Goal: Information Seeking & Learning: Learn about a topic

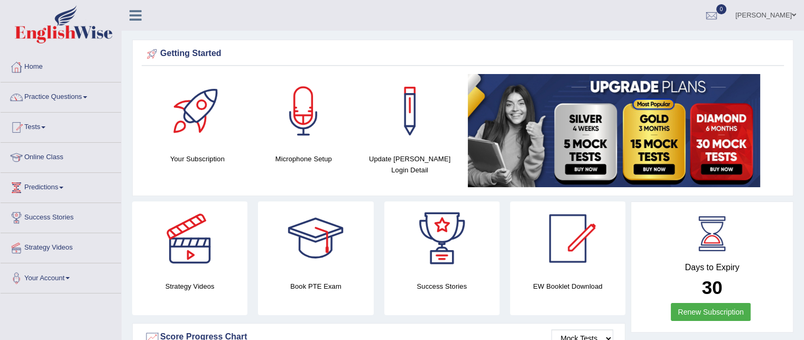
click at [45, 96] on link "Practice Questions" at bounding box center [61, 95] width 120 height 26
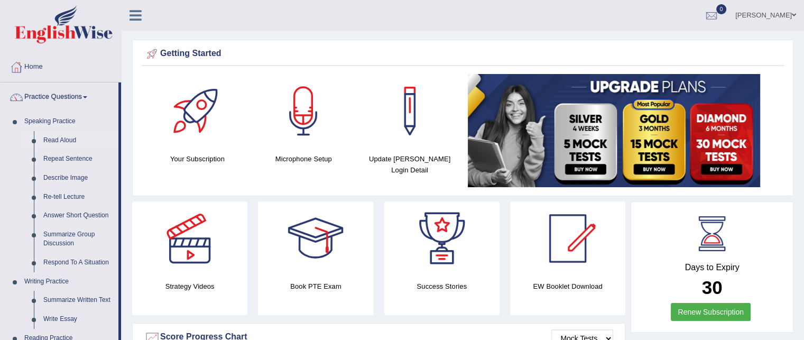
click at [46, 139] on link "Read Aloud" at bounding box center [79, 140] width 80 height 19
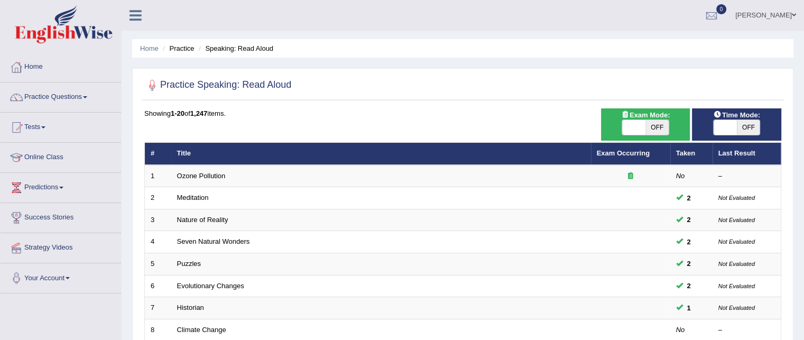
click at [802, 331] on div "Home Practice Speaking: Read Aloud Practice Speaking: Read Aloud Time Mode: ON …" at bounding box center [463, 336] width 682 height 673
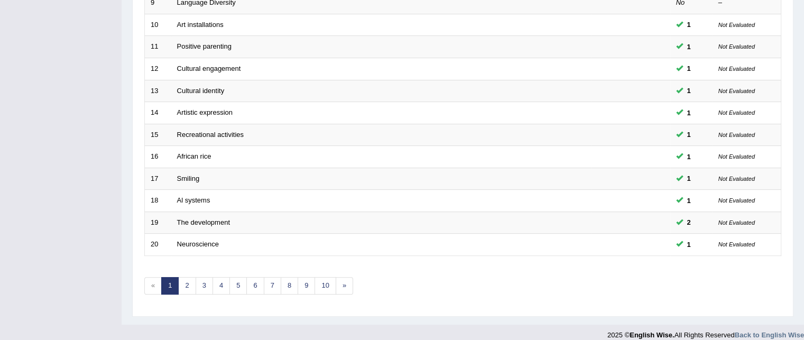
scroll to position [357, 0]
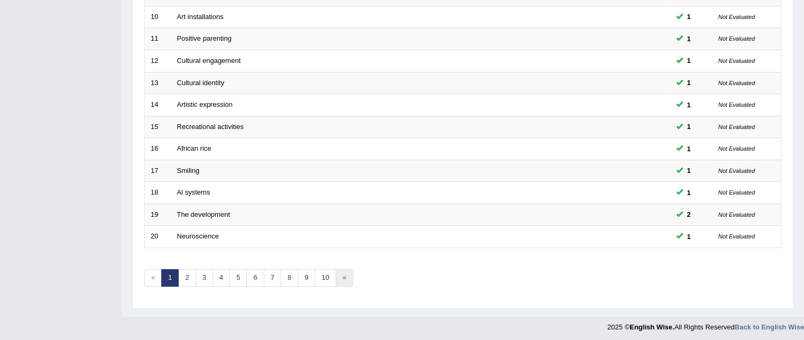
click at [344, 276] on link "»" at bounding box center [343, 277] width 17 height 17
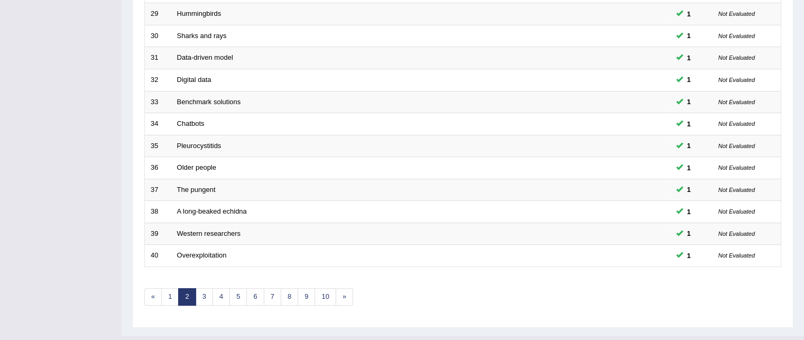
scroll to position [357, 0]
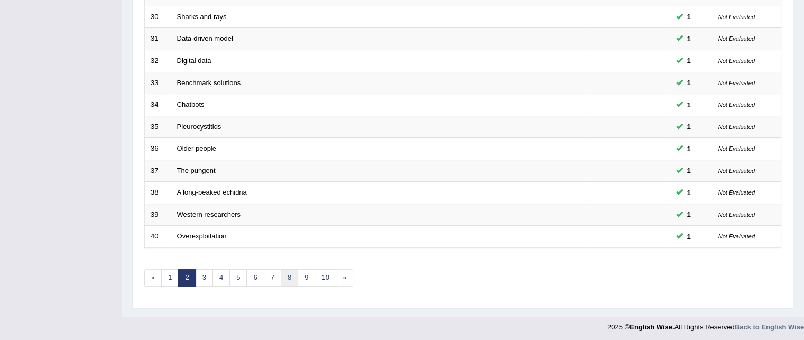
click at [287, 270] on link "8" at bounding box center [289, 277] width 17 height 17
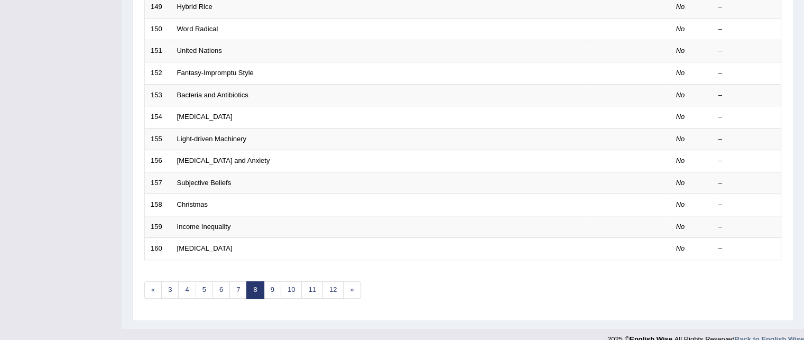
scroll to position [357, 0]
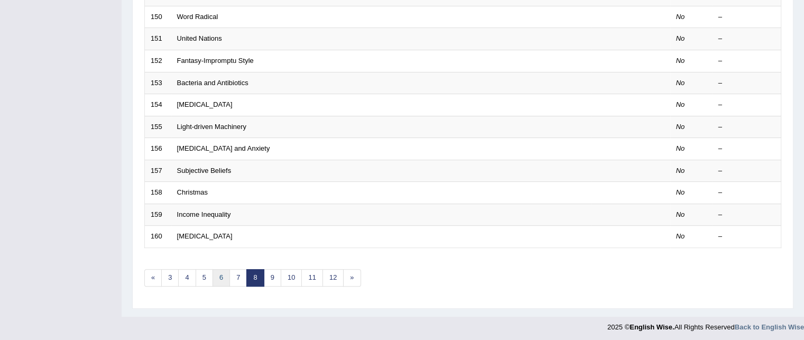
click at [216, 274] on link "6" at bounding box center [220, 277] width 17 height 17
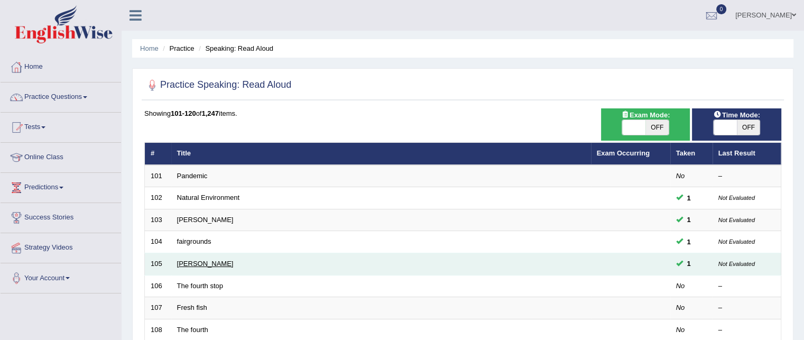
click at [192, 264] on link "Louisa May" at bounding box center [205, 263] width 57 height 8
click at [192, 264] on link "[PERSON_NAME]" at bounding box center [205, 263] width 57 height 8
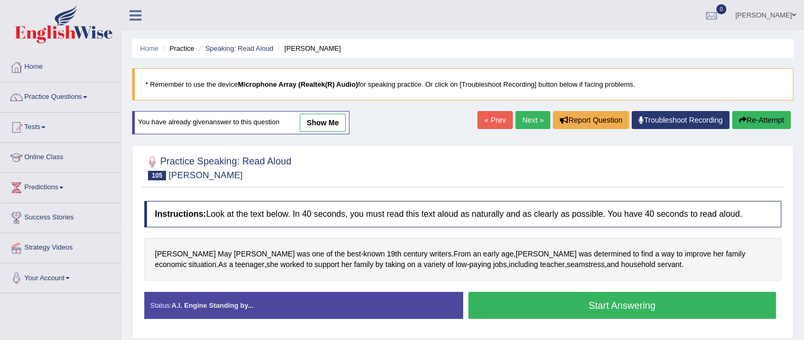
click at [617, 300] on button "Start Answering" at bounding box center [622, 305] width 308 height 27
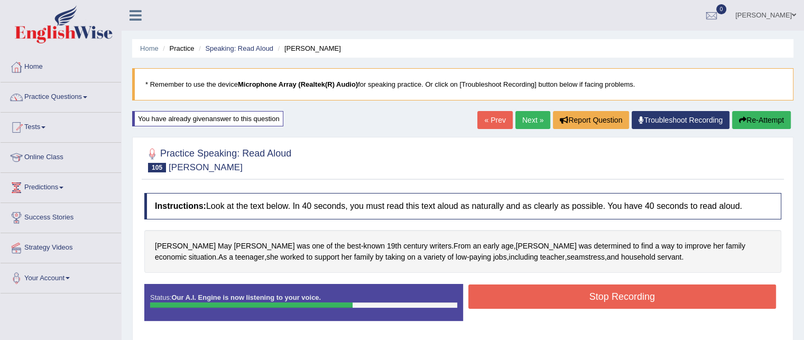
click at [617, 300] on button "Stop Recording" at bounding box center [622, 296] width 308 height 24
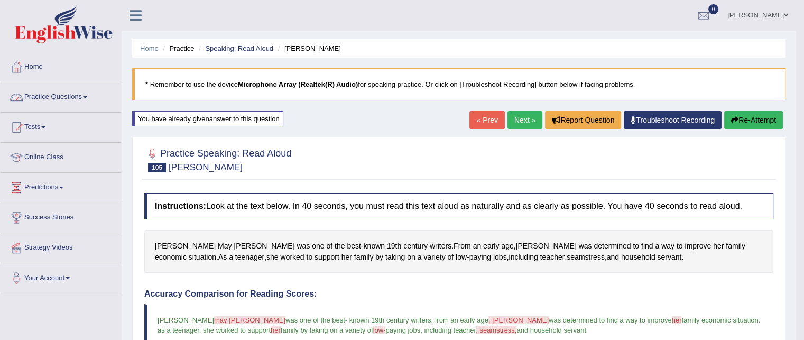
click at [51, 97] on link "Practice Questions" at bounding box center [61, 95] width 120 height 26
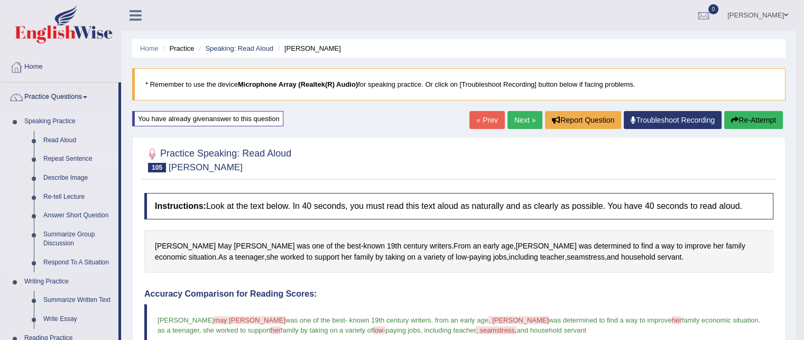
click at [62, 158] on link "Repeat Sentence" at bounding box center [79, 159] width 80 height 19
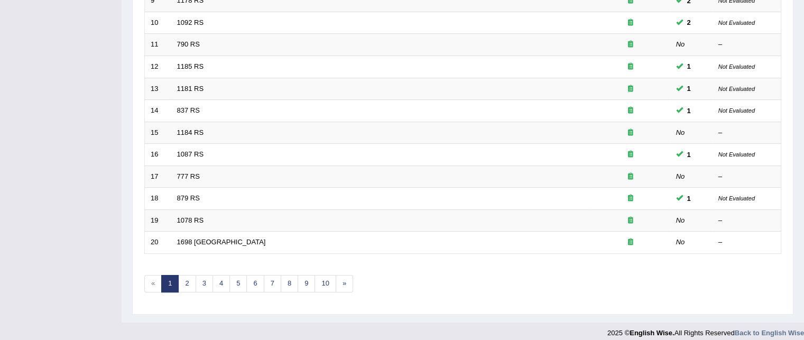
scroll to position [357, 0]
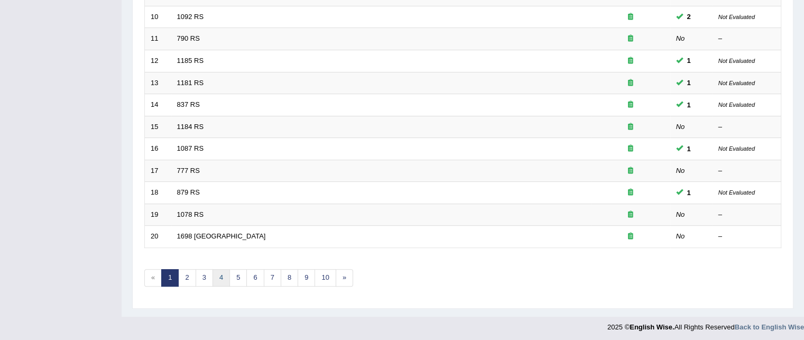
click at [224, 270] on link "4" at bounding box center [220, 277] width 17 height 17
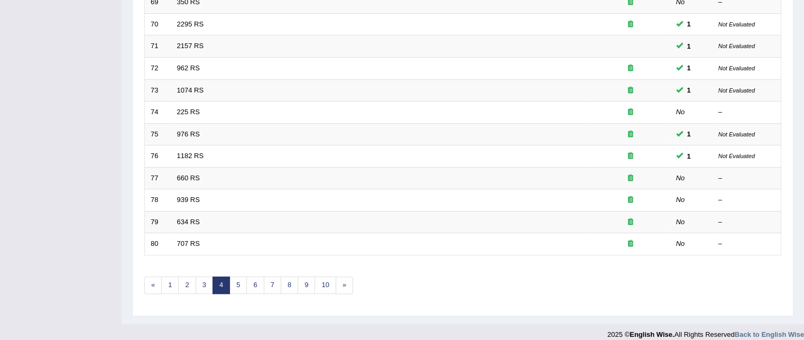
scroll to position [357, 0]
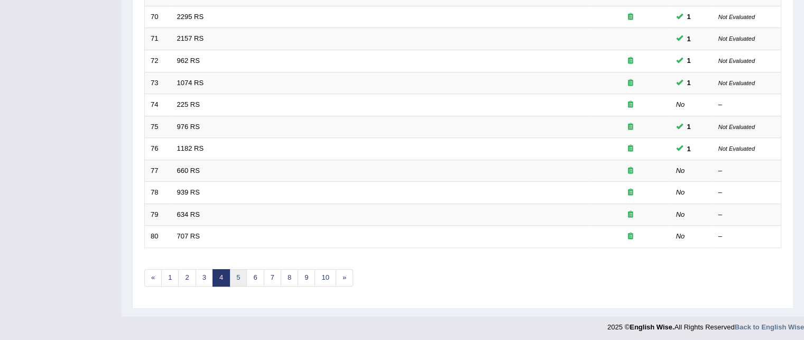
click at [235, 276] on link "5" at bounding box center [237, 277] width 17 height 17
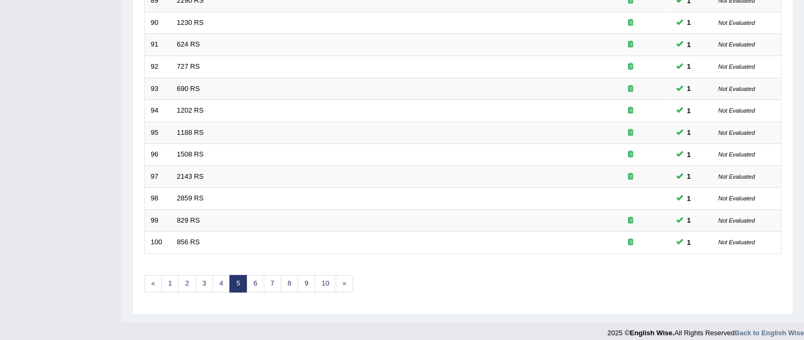
scroll to position [357, 0]
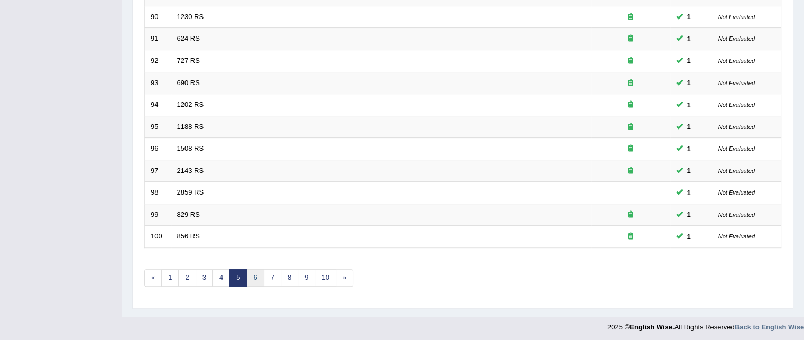
click at [252, 272] on link "6" at bounding box center [254, 277] width 17 height 17
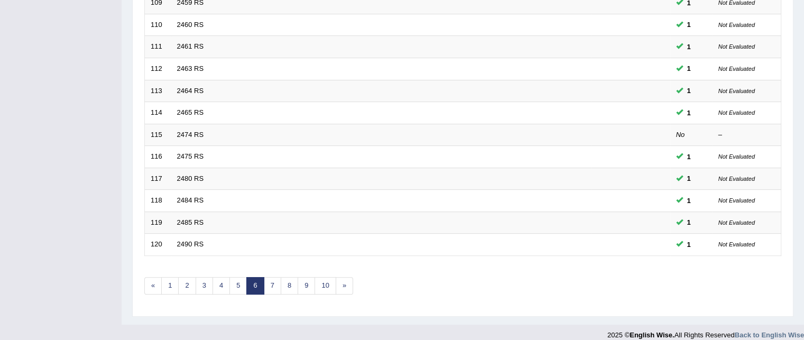
scroll to position [357, 0]
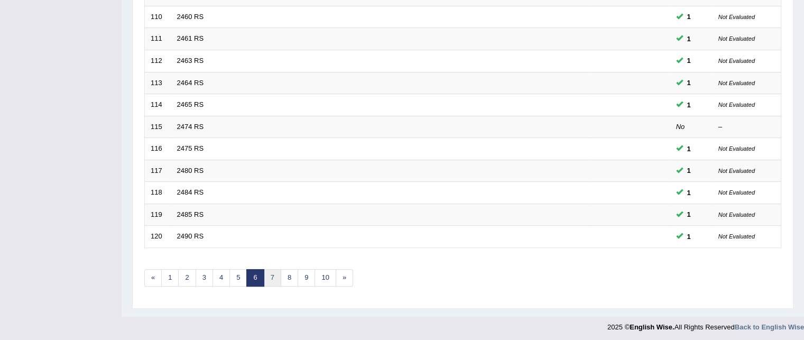
click at [267, 276] on link "7" at bounding box center [272, 277] width 17 height 17
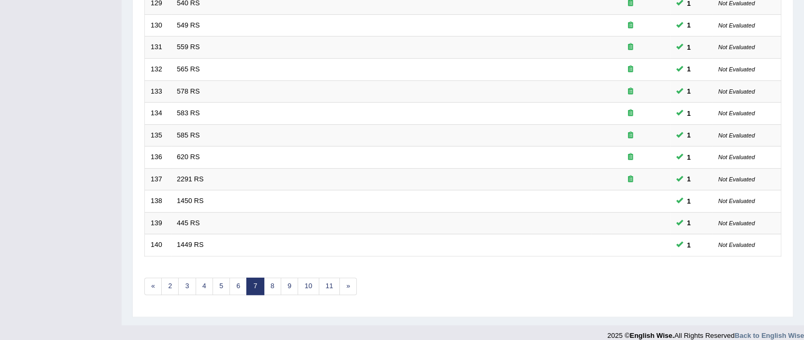
scroll to position [357, 0]
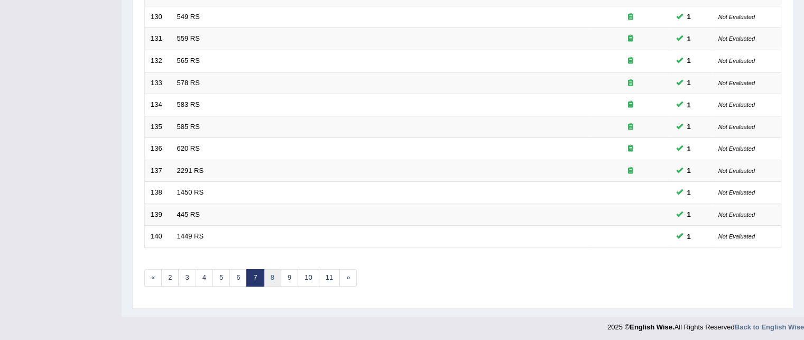
click at [270, 269] on link "8" at bounding box center [272, 277] width 17 height 17
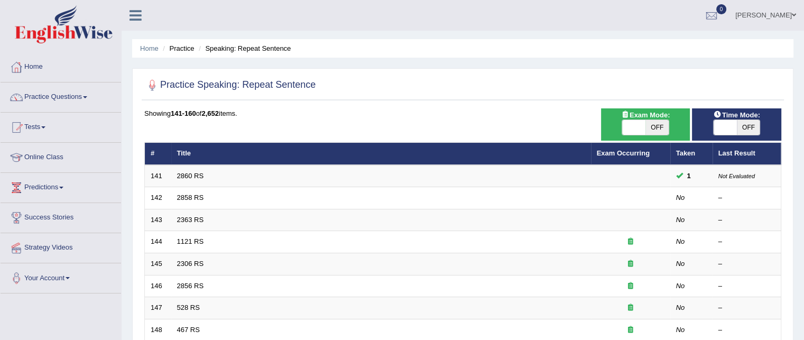
click at [802, 332] on div "Home Practice Speaking: Repeat Sentence Practice Speaking: Repeat Sentence Time…" at bounding box center [463, 336] width 682 height 673
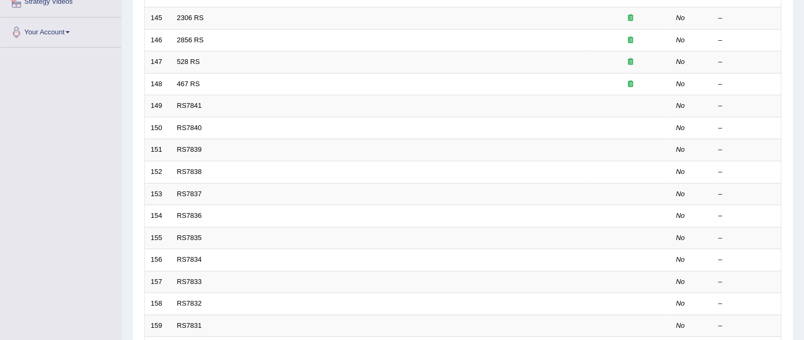
scroll to position [254, 0]
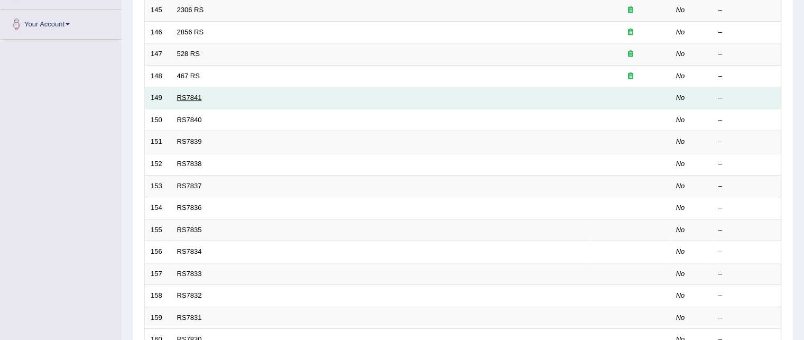
click at [185, 98] on link "RS7841" at bounding box center [189, 98] width 25 height 8
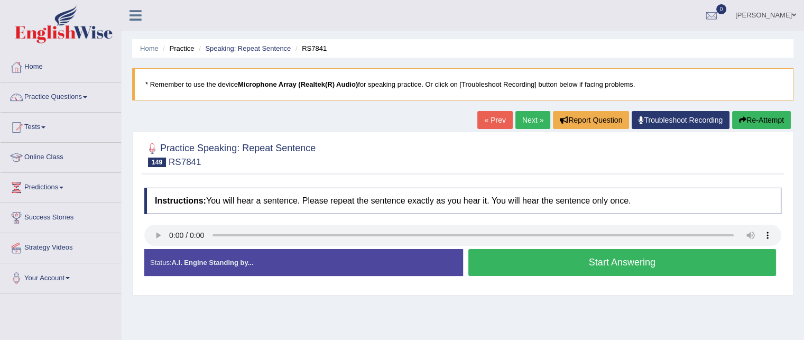
click at [593, 319] on div "Home Practice Speaking: Repeat Sentence RS7841 * Remember to use the device Mic…" at bounding box center [463, 264] width 682 height 528
click at [637, 263] on button "Start Answering" at bounding box center [622, 262] width 308 height 27
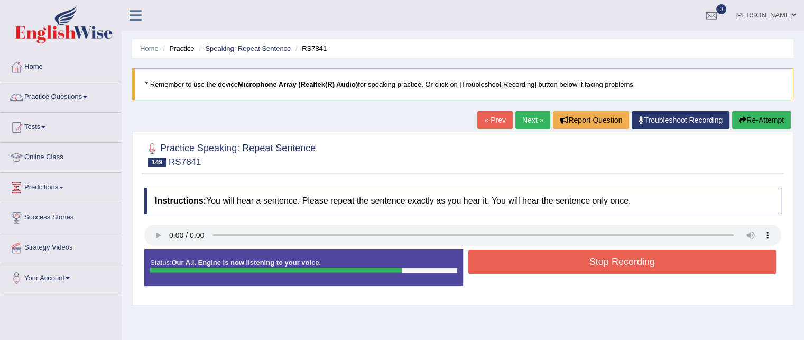
click at [637, 263] on button "Stop Recording" at bounding box center [622, 261] width 308 height 24
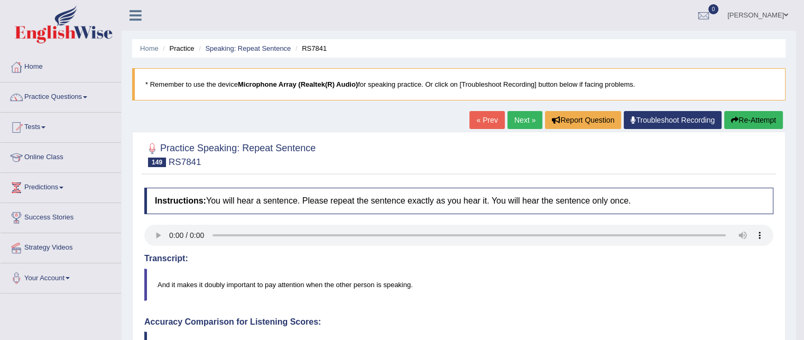
click at [526, 118] on link "Next »" at bounding box center [524, 120] width 35 height 18
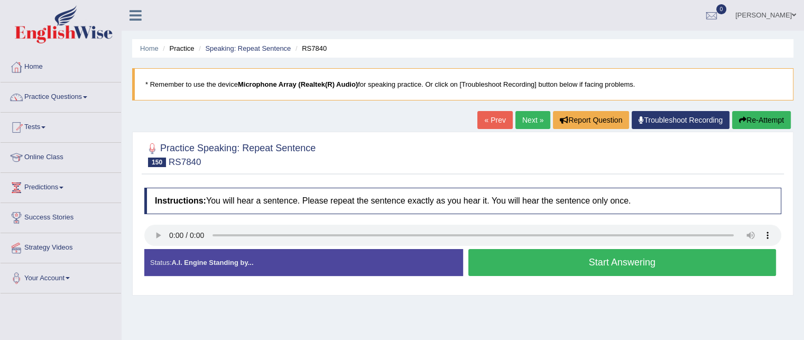
click at [608, 260] on button "Start Answering" at bounding box center [622, 262] width 308 height 27
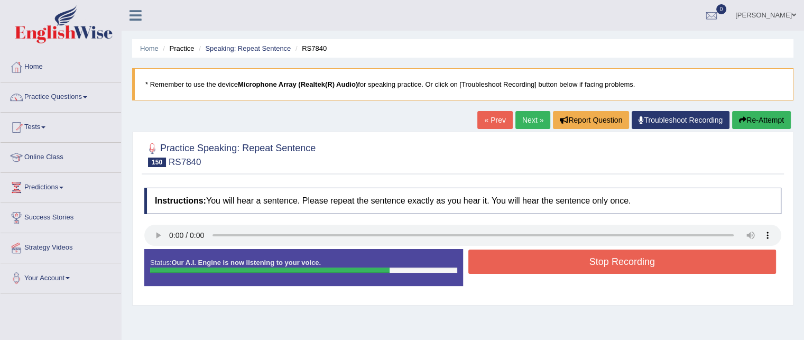
click at [608, 260] on button "Stop Recording" at bounding box center [622, 261] width 308 height 24
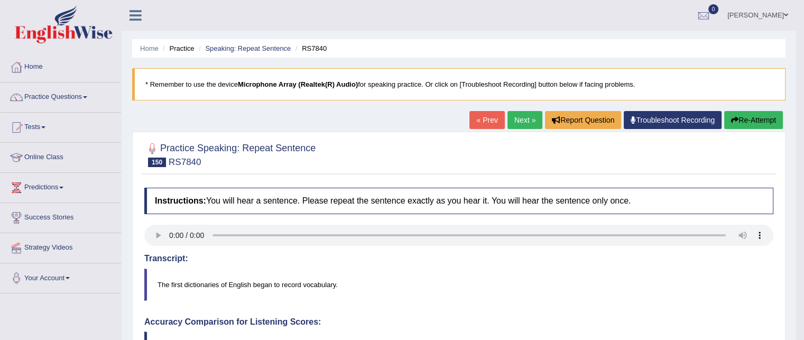
click at [522, 116] on link "Next »" at bounding box center [524, 120] width 35 height 18
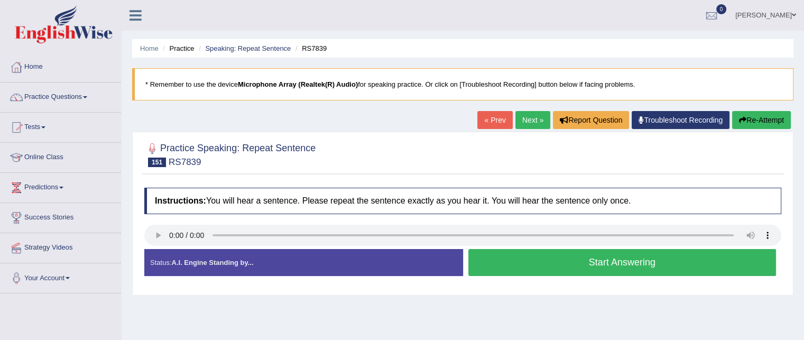
click at [594, 264] on button "Start Answering" at bounding box center [622, 262] width 308 height 27
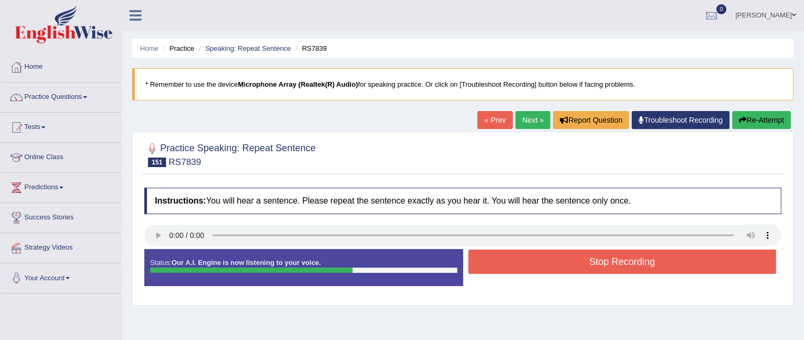
click at [594, 264] on button "Stop Recording" at bounding box center [622, 261] width 308 height 24
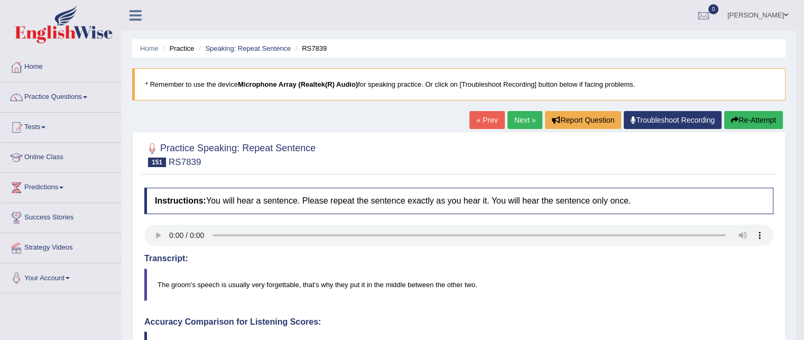
click at [519, 117] on link "Next »" at bounding box center [524, 120] width 35 height 18
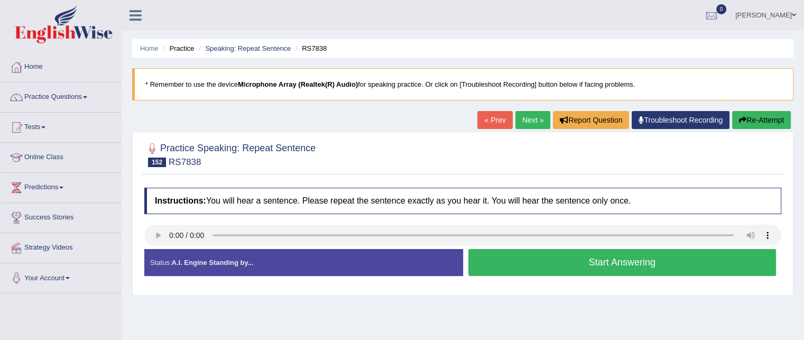
click at [522, 113] on link "Next »" at bounding box center [532, 120] width 35 height 18
click at [600, 262] on button "Start Answering" at bounding box center [622, 262] width 308 height 27
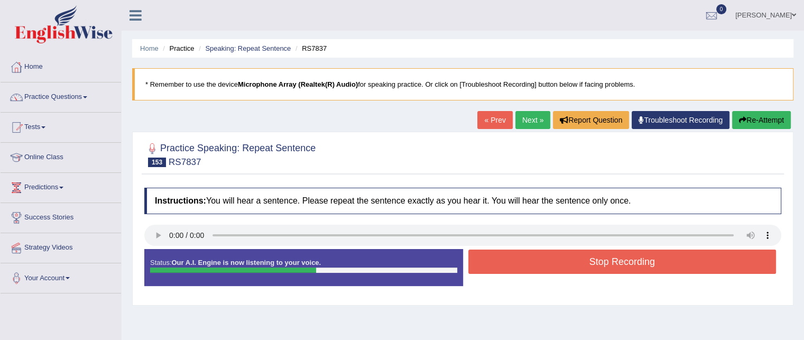
click at [600, 262] on button "Stop Recording" at bounding box center [622, 261] width 308 height 24
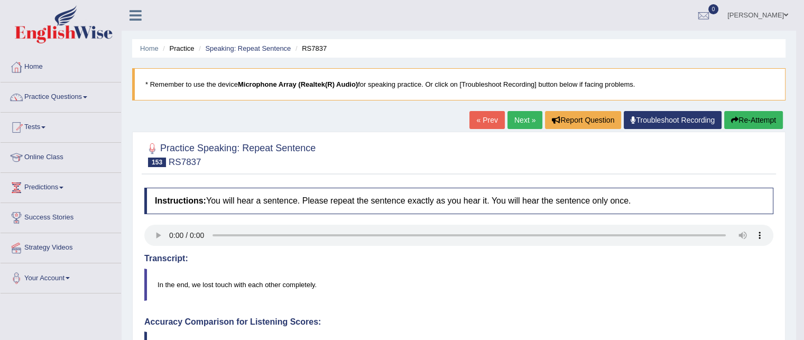
click at [518, 114] on link "Next »" at bounding box center [524, 120] width 35 height 18
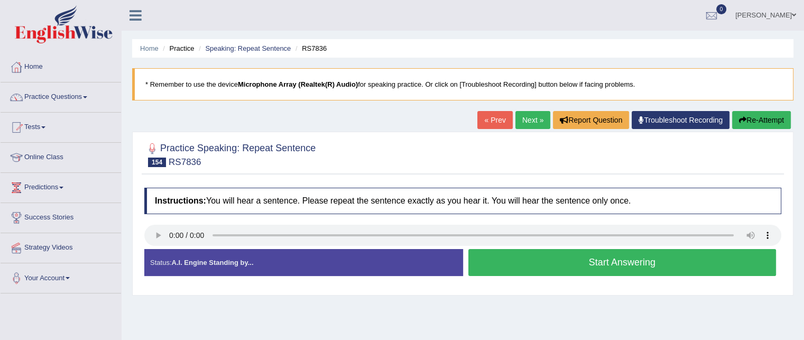
click at [525, 121] on link "Next »" at bounding box center [532, 120] width 35 height 18
click at [526, 119] on link "Next »" at bounding box center [532, 120] width 35 height 18
click at [528, 117] on link "Next »" at bounding box center [532, 120] width 35 height 18
click at [602, 257] on button "Start Answering" at bounding box center [622, 262] width 308 height 27
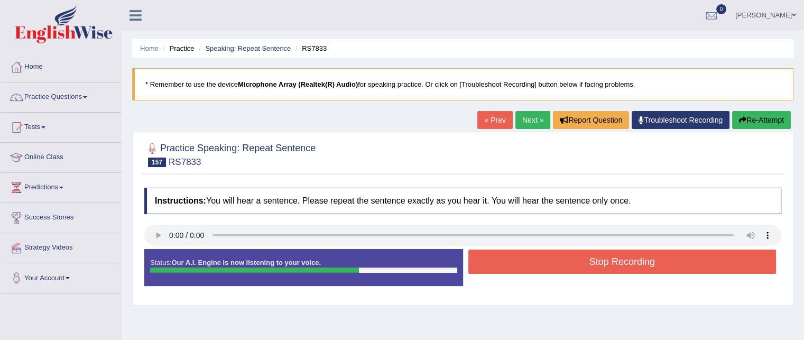
click at [602, 257] on button "Stop Recording" at bounding box center [622, 261] width 308 height 24
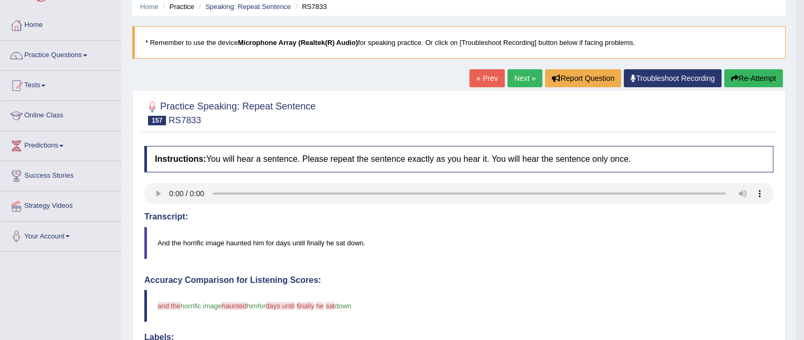
scroll to position [21, 0]
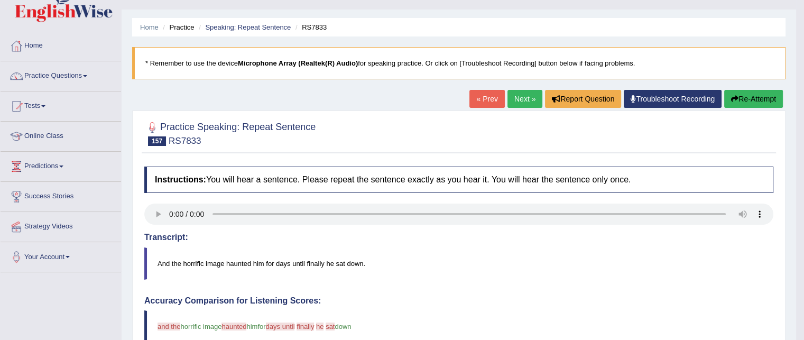
click at [521, 90] on link "Next »" at bounding box center [524, 99] width 35 height 18
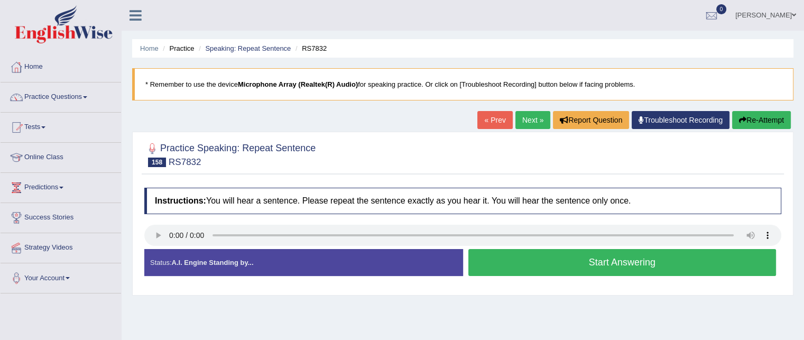
click at [559, 250] on button "Start Answering" at bounding box center [622, 262] width 308 height 27
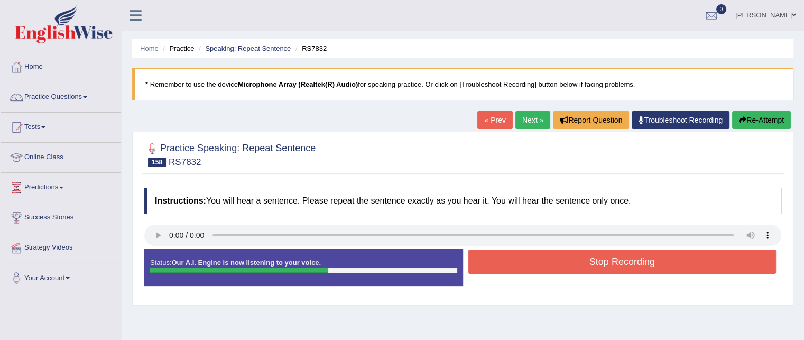
click at [559, 250] on button "Stop Recording" at bounding box center [622, 261] width 308 height 24
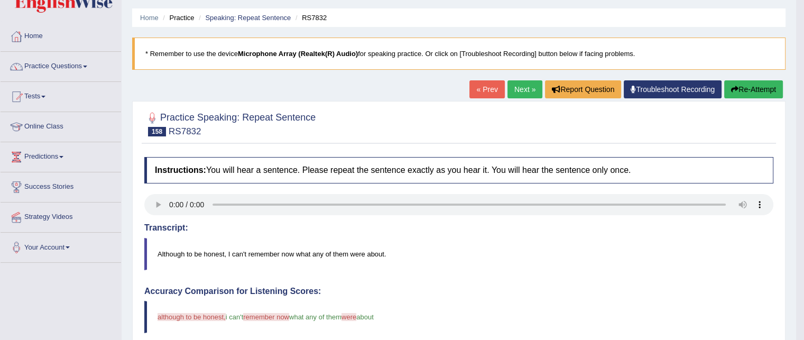
scroll to position [21, 0]
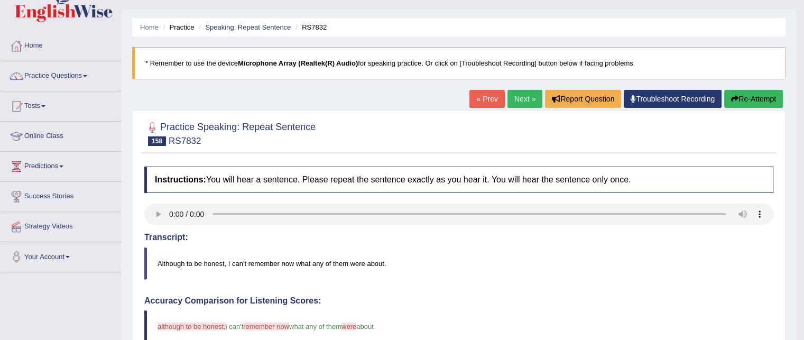
click at [513, 108] on div "« Prev Next » Report Question Troubleshoot Recording Re-Attempt" at bounding box center [627, 100] width 316 height 21
click at [516, 101] on link "Next »" at bounding box center [524, 99] width 35 height 18
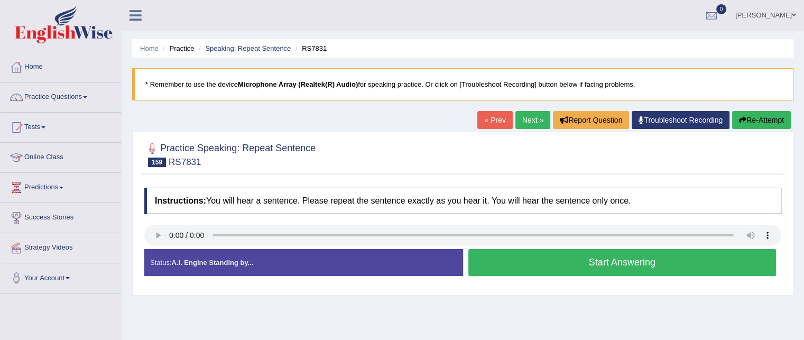
click at [592, 266] on button "Start Answering" at bounding box center [622, 262] width 308 height 27
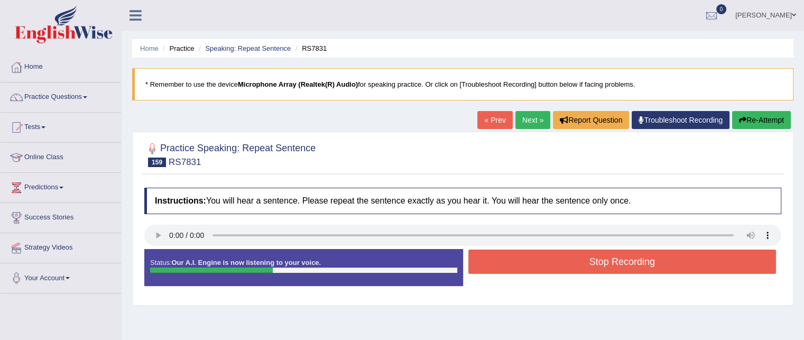
click at [592, 266] on button "Stop Recording" at bounding box center [622, 261] width 308 height 24
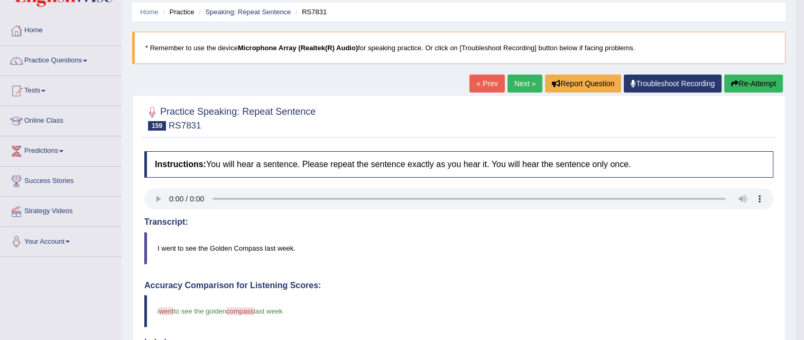
scroll to position [34, 0]
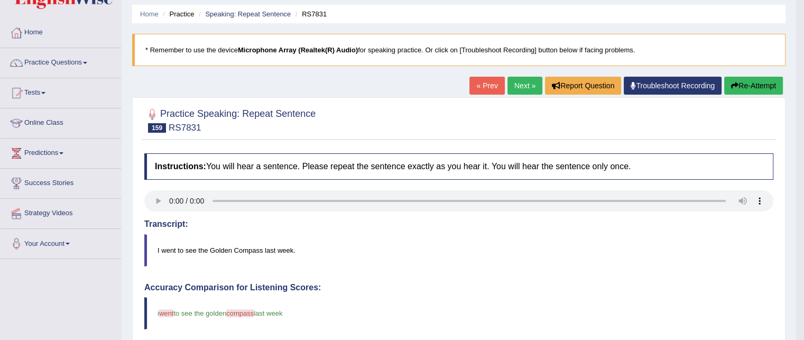
click at [528, 85] on link "Next »" at bounding box center [524, 86] width 35 height 18
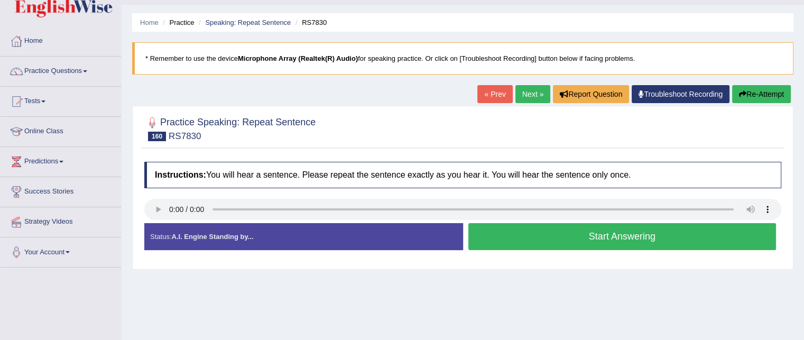
scroll to position [30, 0]
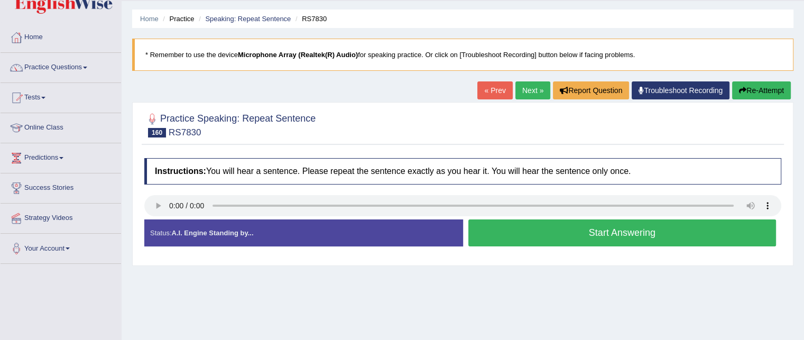
click at [590, 223] on button "Start Answering" at bounding box center [622, 232] width 308 height 27
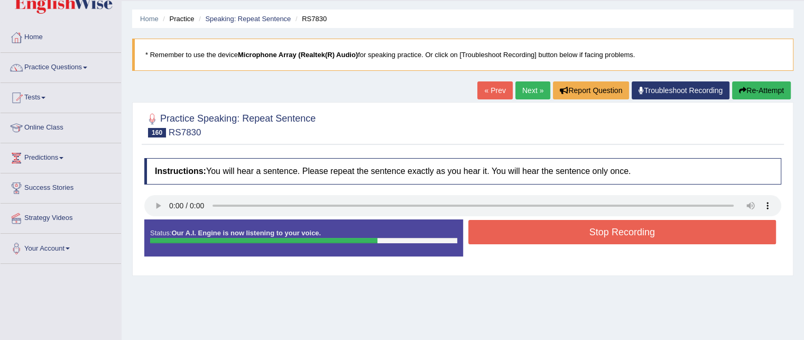
click at [590, 223] on button "Stop Recording" at bounding box center [622, 232] width 308 height 24
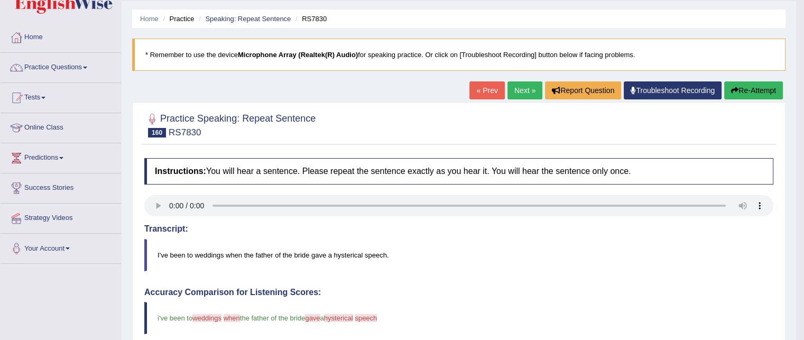
click at [598, 224] on h4 "Transcript:" at bounding box center [458, 229] width 629 height 10
click at [803, 310] on html "Toggle navigation Home Practice Questions Speaking Practice Read Aloud Repeat S…" at bounding box center [402, 140] width 804 height 340
click at [804, 310] on html "Toggle navigation Home Practice Questions Speaking Practice Read Aloud Repeat S…" at bounding box center [402, 140] width 804 height 340
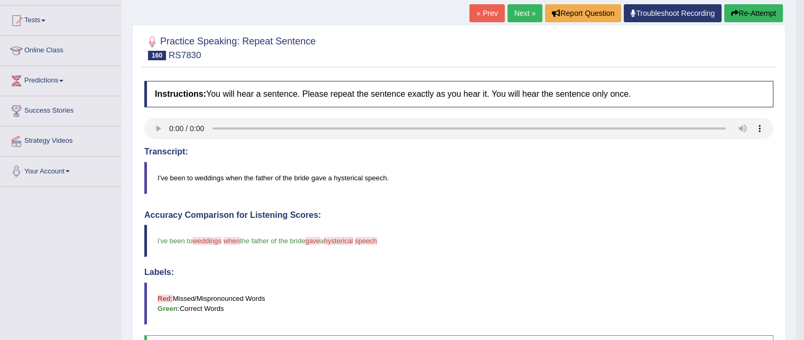
scroll to position [98, 0]
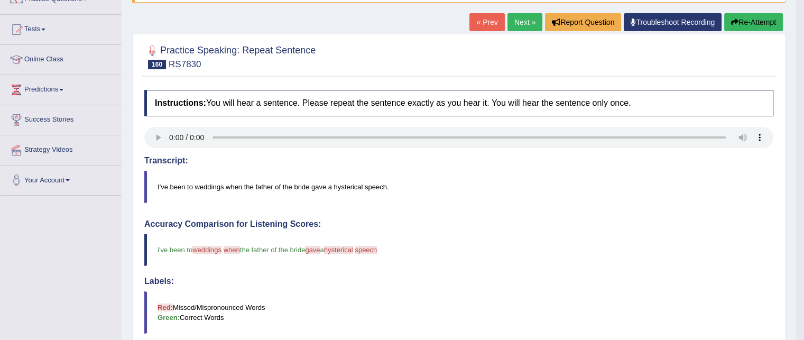
click at [524, 23] on link "Next »" at bounding box center [524, 22] width 35 height 18
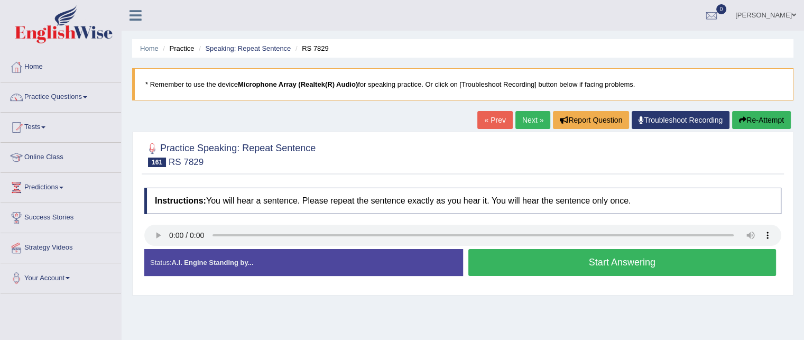
click at [516, 264] on button "Start Answering" at bounding box center [622, 262] width 308 height 27
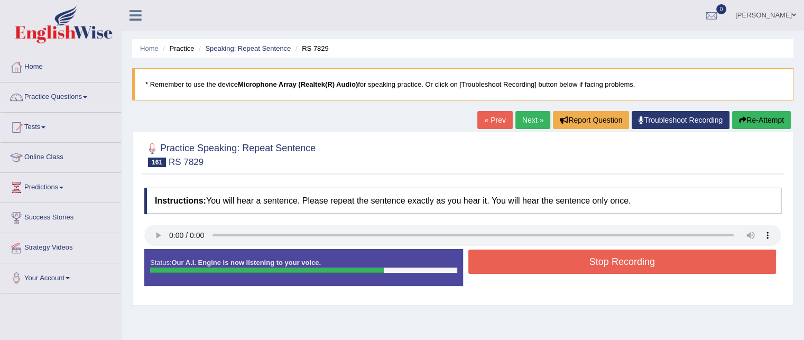
click at [516, 264] on button "Stop Recording" at bounding box center [622, 261] width 308 height 24
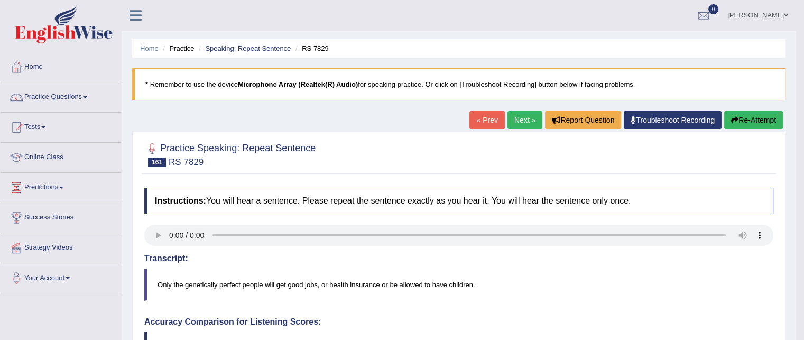
click at [519, 115] on link "Next »" at bounding box center [524, 120] width 35 height 18
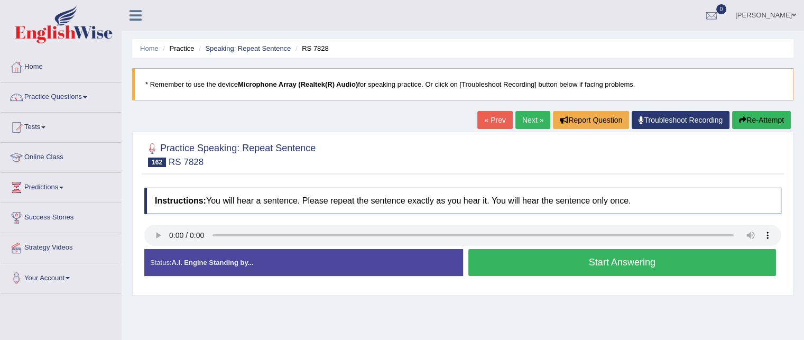
click at [529, 125] on link "Next »" at bounding box center [532, 120] width 35 height 18
click at [594, 253] on button "Start Answering" at bounding box center [622, 262] width 308 height 27
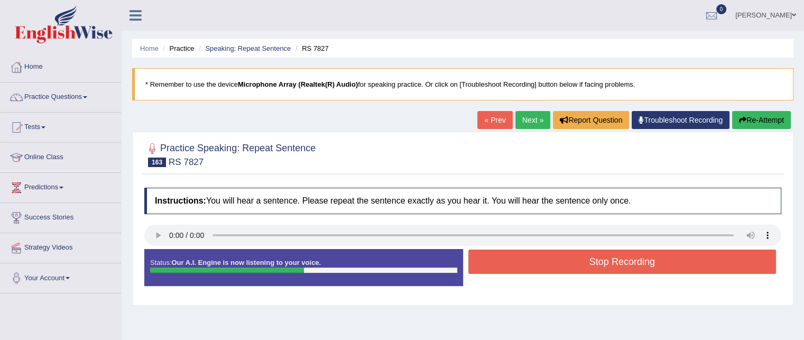
click at [594, 253] on button "Stop Recording" at bounding box center [622, 261] width 308 height 24
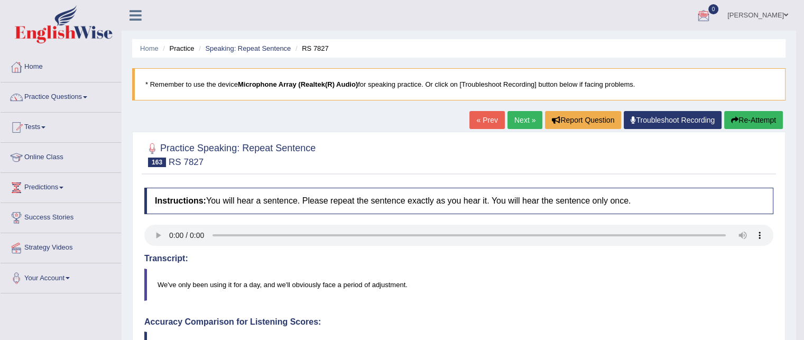
click at [517, 116] on link "Next »" at bounding box center [524, 120] width 35 height 18
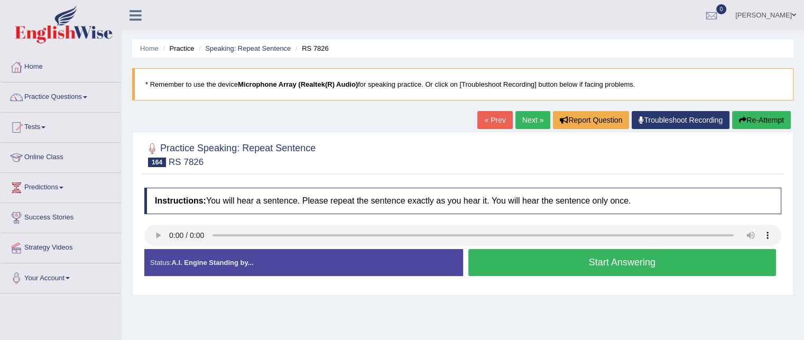
click at [556, 254] on button "Start Answering" at bounding box center [622, 262] width 308 height 27
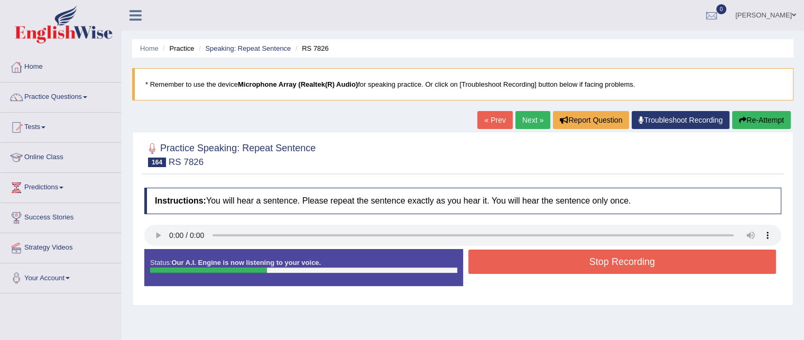
click at [556, 254] on button "Stop Recording" at bounding box center [622, 261] width 308 height 24
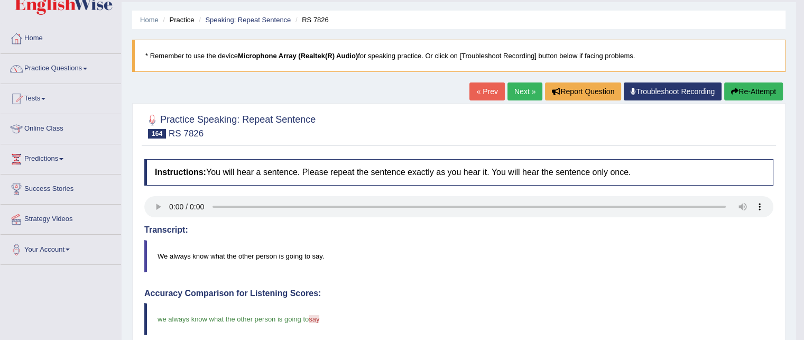
scroll to position [13, 0]
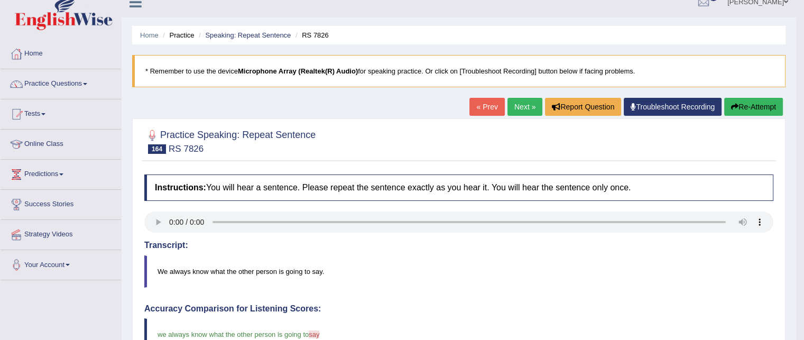
click at [526, 100] on link "Next »" at bounding box center [524, 107] width 35 height 18
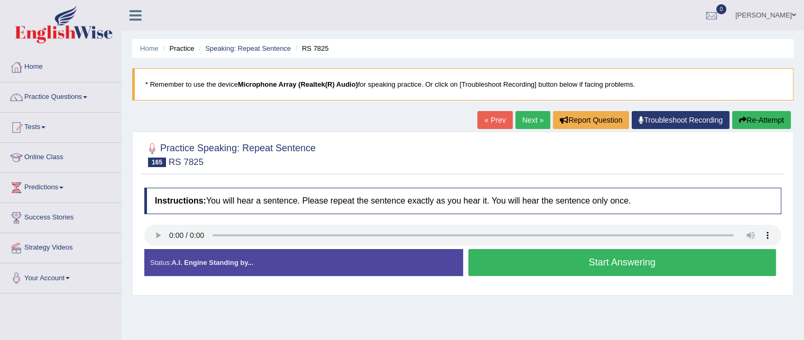
click at [530, 118] on link "Next »" at bounding box center [532, 120] width 35 height 18
click at [648, 255] on button "Start Answering" at bounding box center [622, 262] width 308 height 27
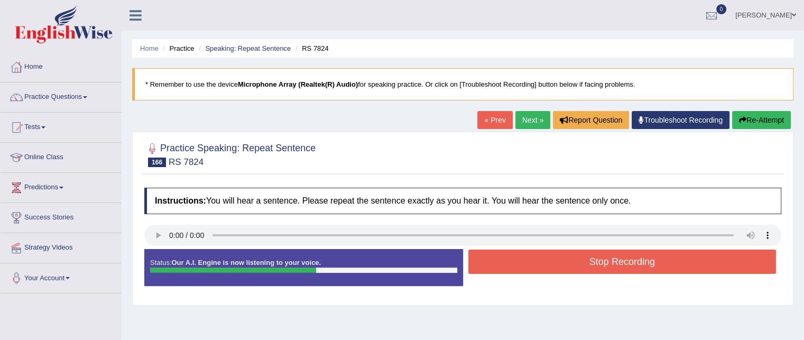
click at [648, 255] on button "Stop Recording" at bounding box center [622, 261] width 308 height 24
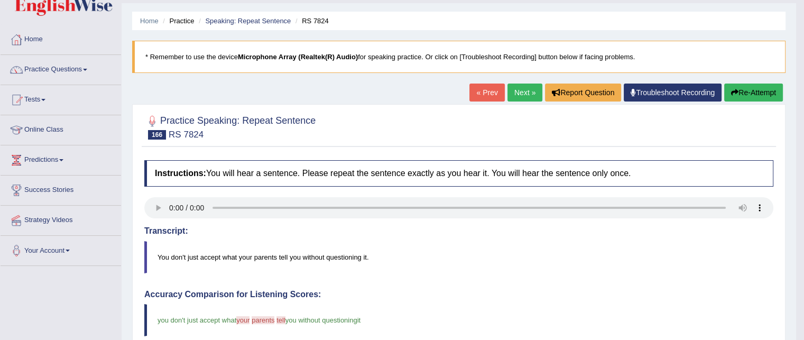
scroll to position [21, 0]
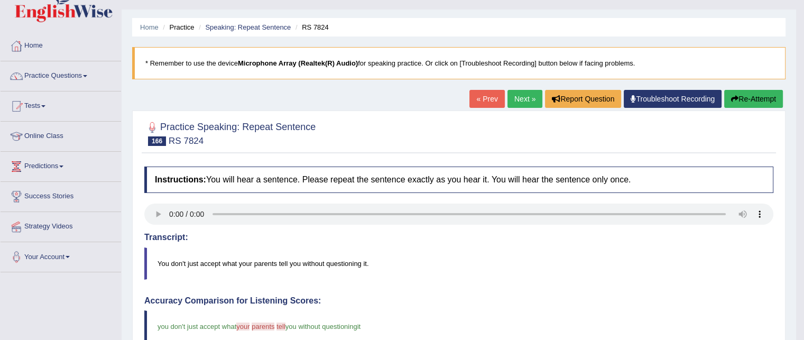
click at [517, 101] on link "Next »" at bounding box center [524, 99] width 35 height 18
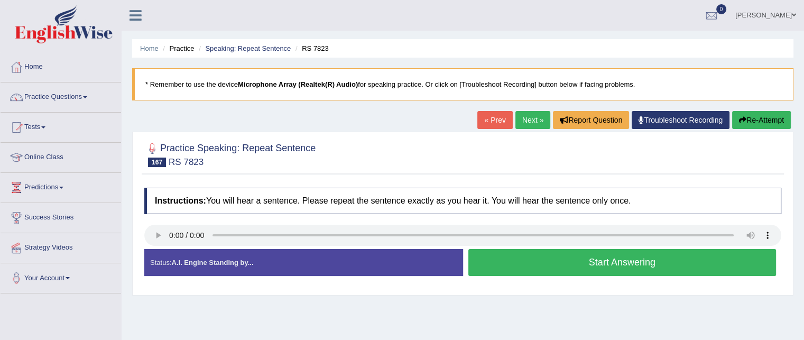
click at [562, 254] on button "Start Answering" at bounding box center [622, 262] width 308 height 27
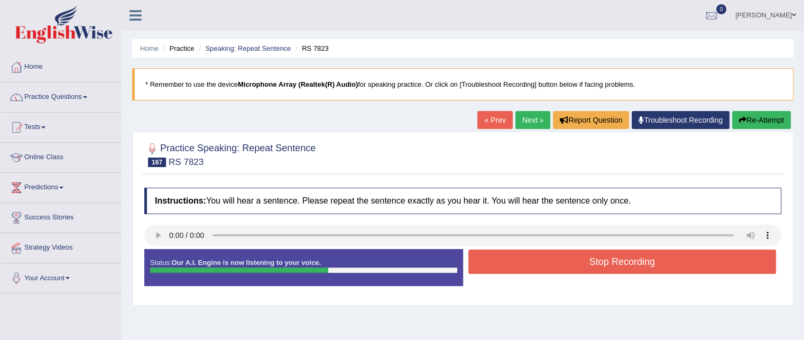
click at [562, 254] on button "Stop Recording" at bounding box center [622, 261] width 308 height 24
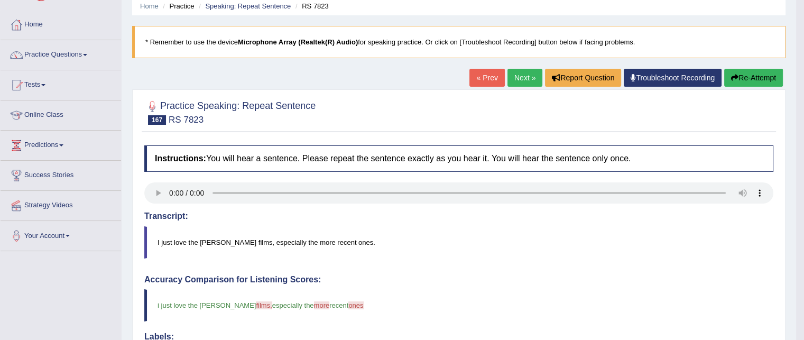
scroll to position [21, 0]
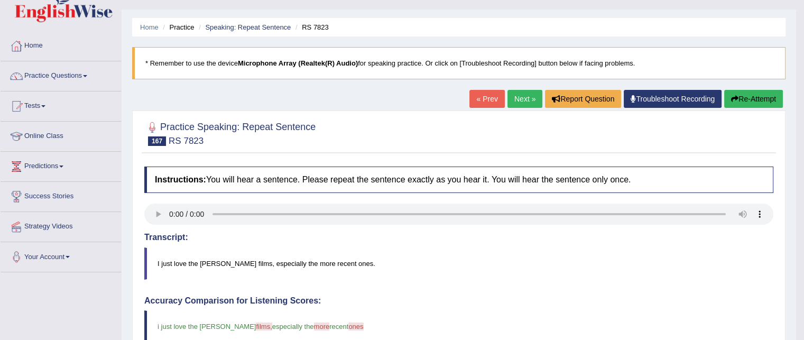
click at [524, 96] on link "Next »" at bounding box center [524, 99] width 35 height 18
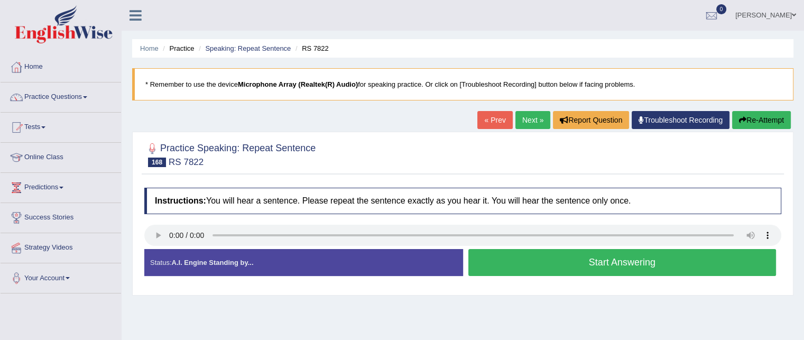
click at [581, 257] on button "Start Answering" at bounding box center [622, 262] width 308 height 27
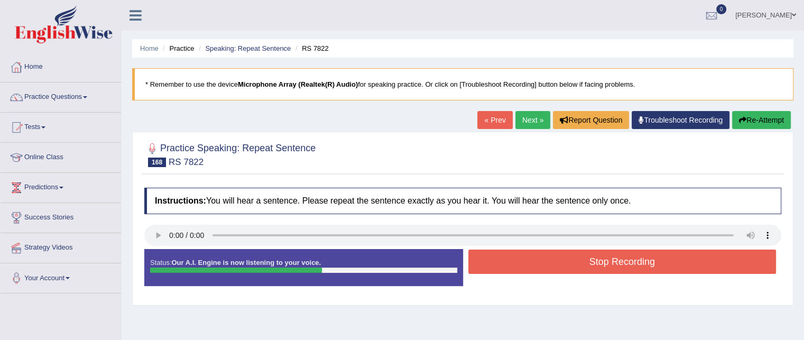
click at [581, 257] on button "Stop Recording" at bounding box center [622, 261] width 308 height 24
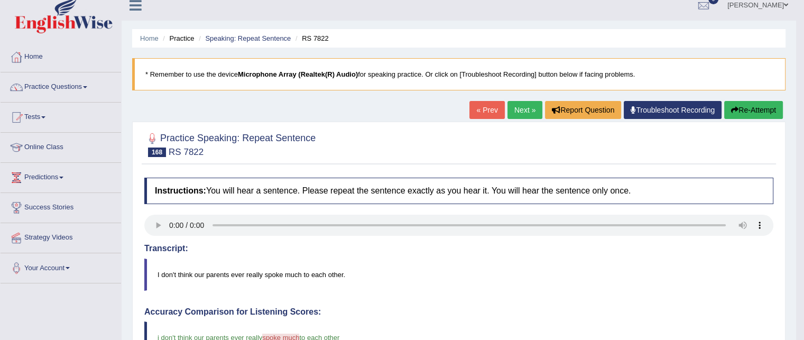
scroll to position [7, 0]
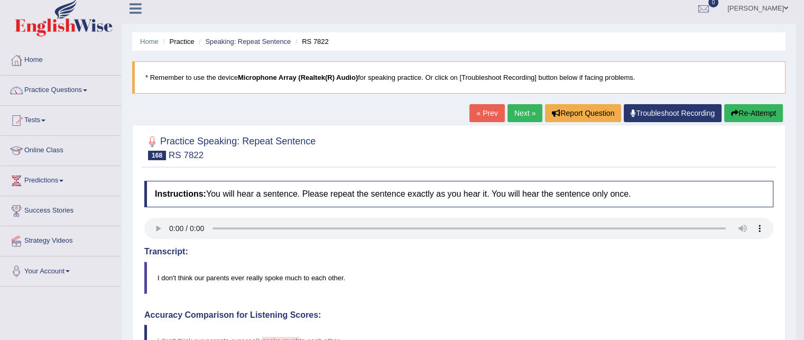
click at [517, 111] on link "Next »" at bounding box center [524, 113] width 35 height 18
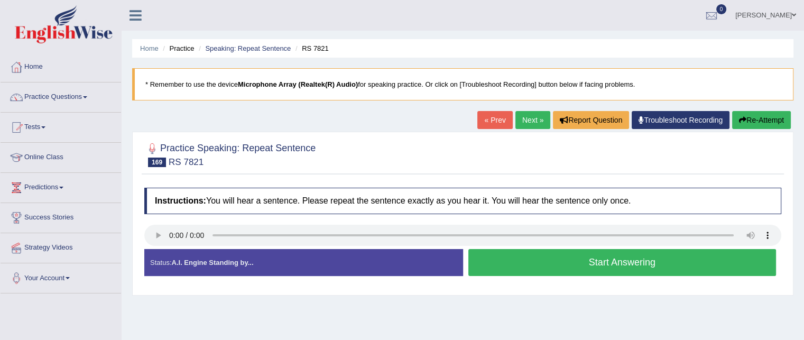
click at [528, 115] on link "Next »" at bounding box center [532, 120] width 35 height 18
click at [520, 119] on link "Next »" at bounding box center [532, 120] width 35 height 18
click at [526, 122] on link "Next »" at bounding box center [532, 120] width 35 height 18
click at [538, 123] on link "Next »" at bounding box center [532, 120] width 35 height 18
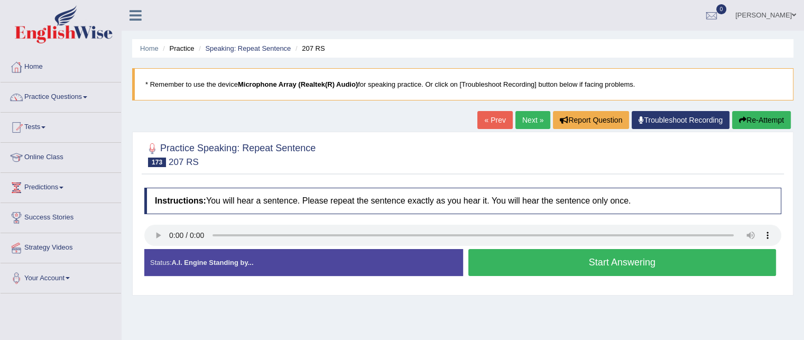
click at [519, 118] on link "Next »" at bounding box center [532, 120] width 35 height 18
click at [600, 258] on button "Start Answering" at bounding box center [622, 262] width 308 height 27
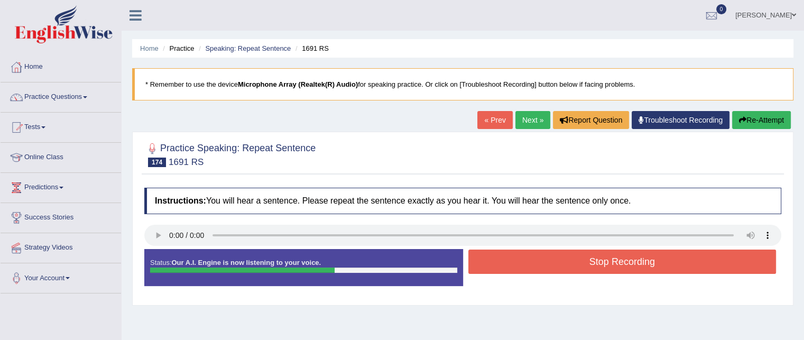
click at [600, 258] on button "Stop Recording" at bounding box center [622, 261] width 308 height 24
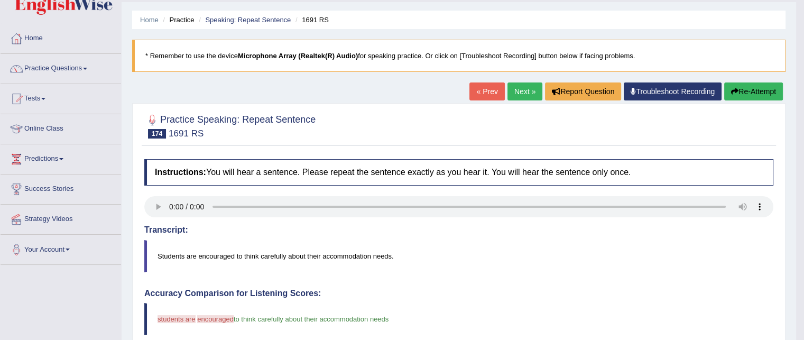
scroll to position [21, 0]
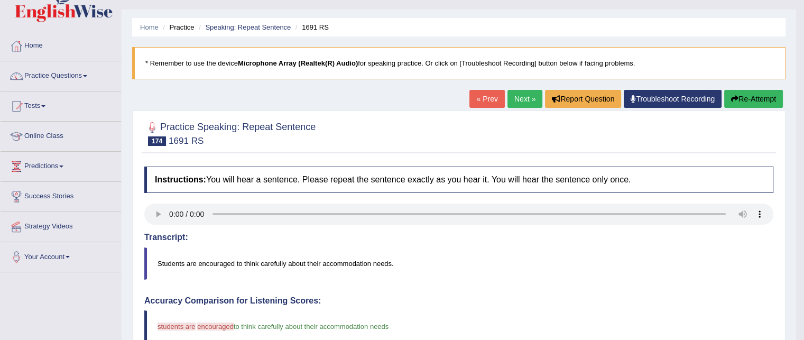
click at [519, 97] on link "Next »" at bounding box center [524, 99] width 35 height 18
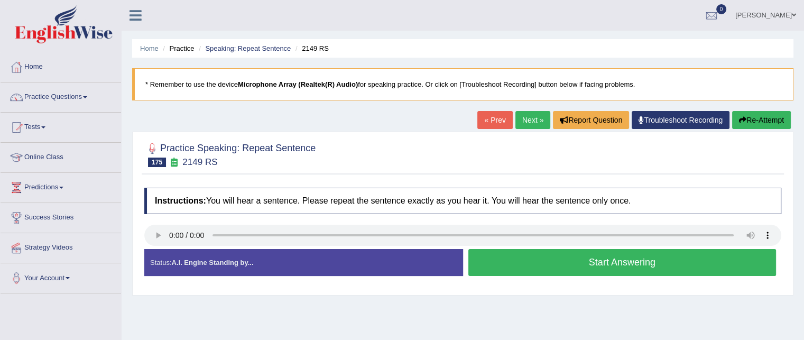
click at [526, 117] on link "Next »" at bounding box center [532, 120] width 35 height 18
click at [632, 264] on button "Start Answering" at bounding box center [622, 262] width 308 height 27
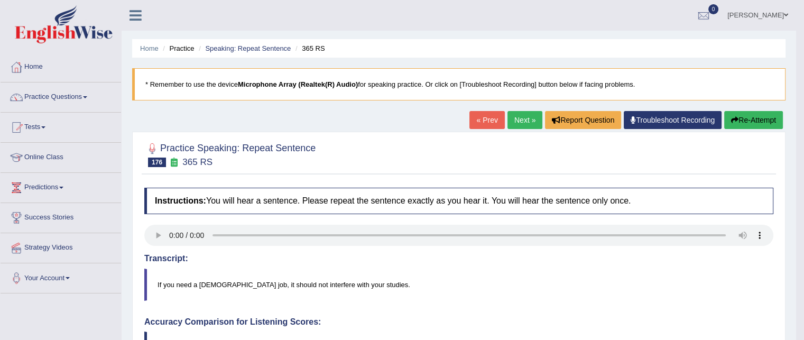
click at [528, 119] on link "Next »" at bounding box center [524, 120] width 35 height 18
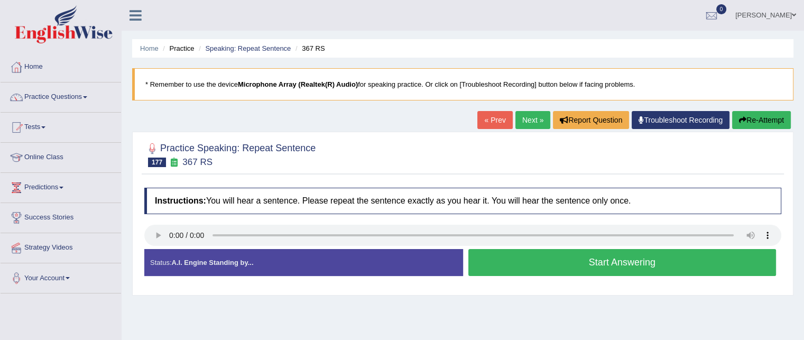
click at [578, 257] on button "Start Answering" at bounding box center [622, 262] width 308 height 27
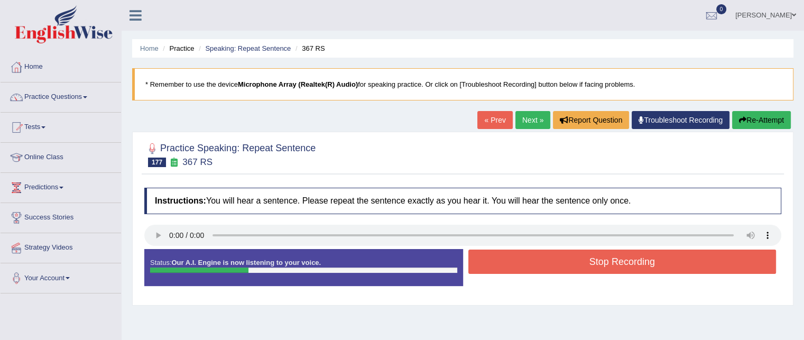
click at [578, 257] on button "Stop Recording" at bounding box center [622, 261] width 308 height 24
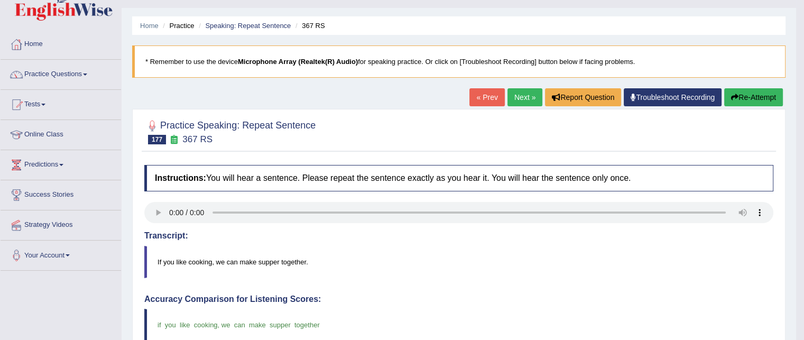
scroll to position [7, 0]
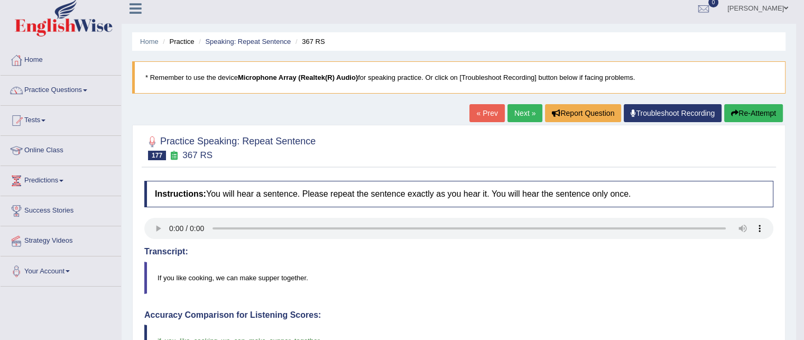
click at [518, 111] on link "Next »" at bounding box center [524, 113] width 35 height 18
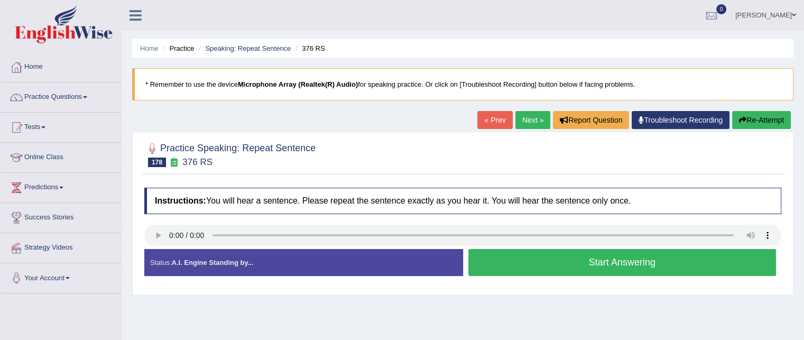
click at [611, 258] on button "Start Answering" at bounding box center [622, 262] width 308 height 27
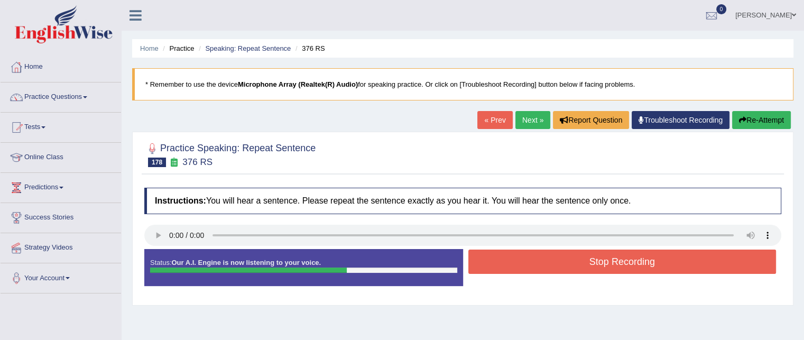
click at [611, 258] on button "Stop Recording" at bounding box center [622, 261] width 308 height 24
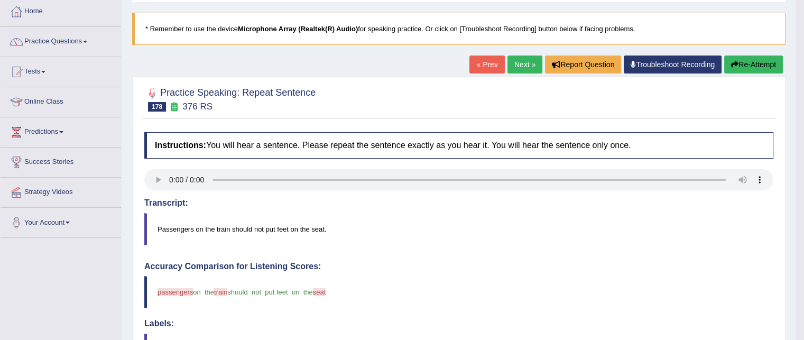
scroll to position [34, 0]
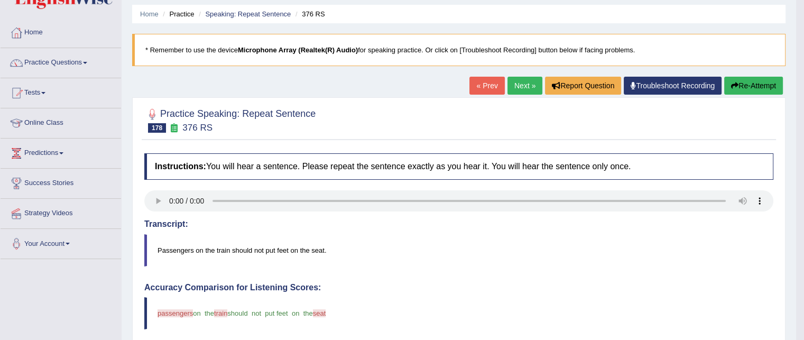
click at [526, 86] on link "Next »" at bounding box center [524, 86] width 35 height 18
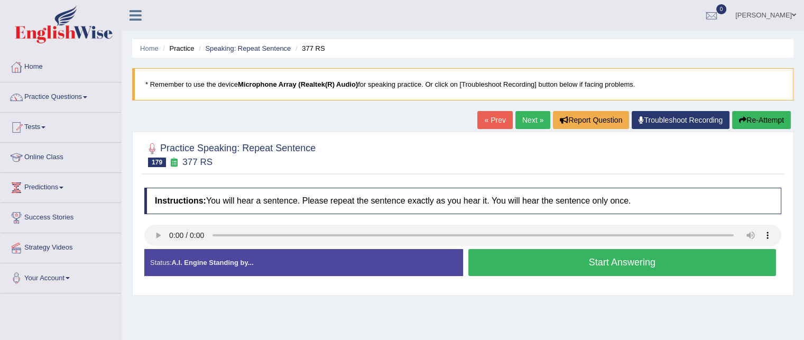
click at [558, 265] on button "Start Answering" at bounding box center [622, 262] width 308 height 27
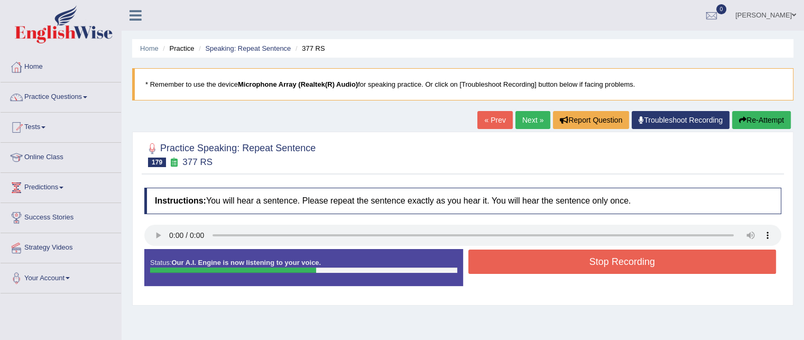
click at [558, 265] on button "Stop Recording" at bounding box center [622, 261] width 308 height 24
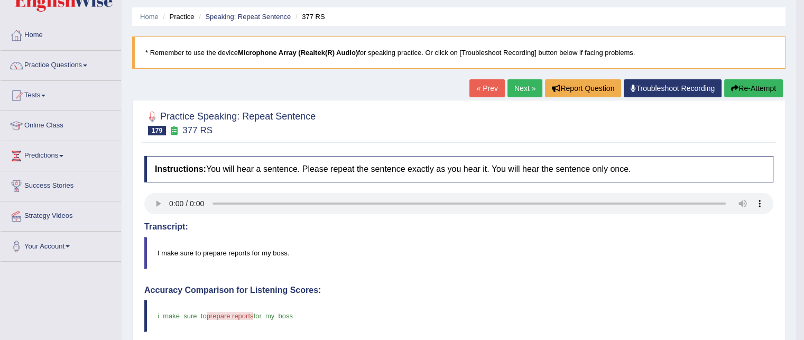
scroll to position [21, 0]
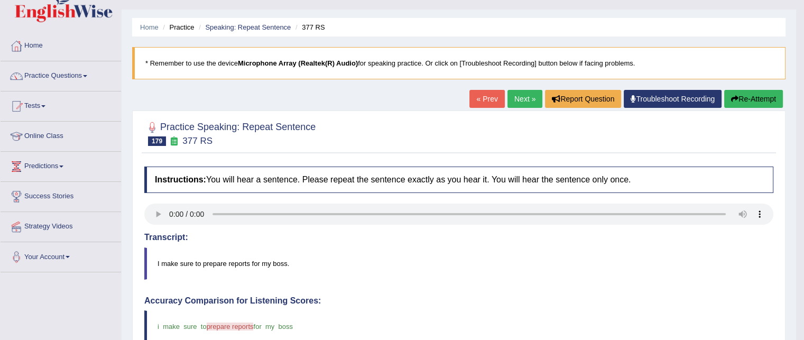
click at [520, 101] on link "Next »" at bounding box center [524, 99] width 35 height 18
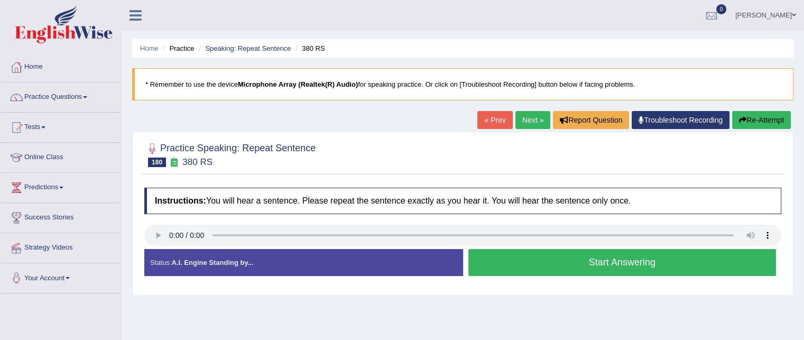
click at [602, 264] on button "Start Answering" at bounding box center [622, 262] width 308 height 27
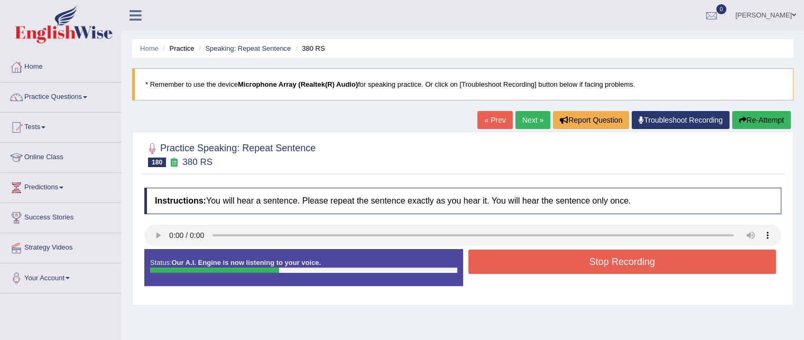
click at [602, 264] on button "Stop Recording" at bounding box center [622, 261] width 308 height 24
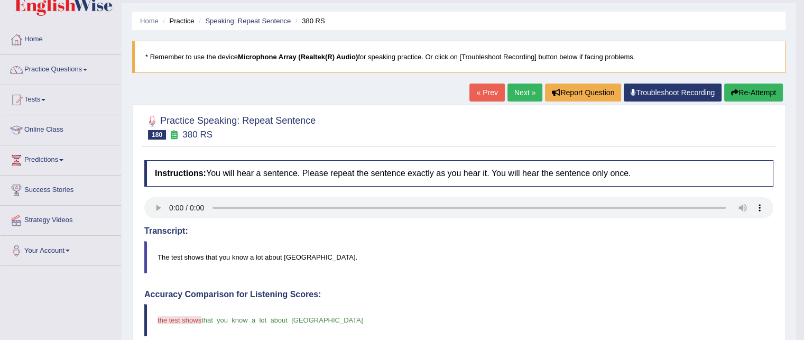
scroll to position [21, 0]
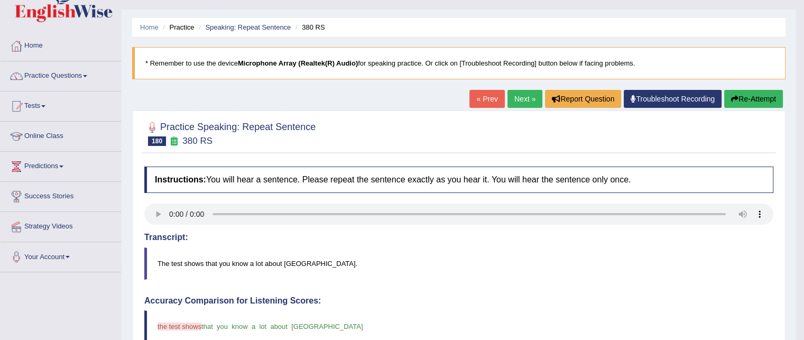
click at [515, 96] on link "Next »" at bounding box center [524, 99] width 35 height 18
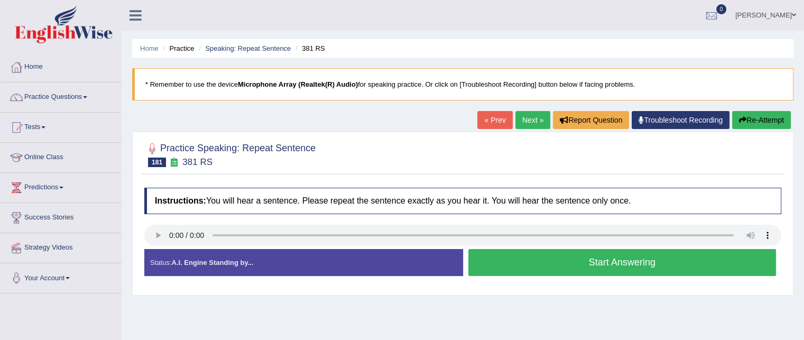
click at [590, 257] on button "Start Answering" at bounding box center [622, 262] width 308 height 27
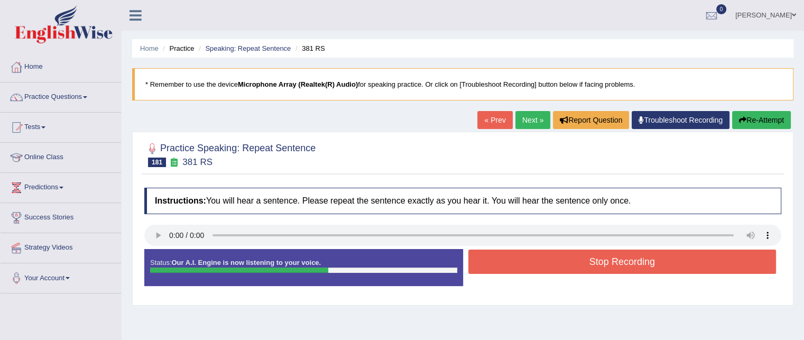
click at [590, 257] on button "Stop Recording" at bounding box center [622, 261] width 308 height 24
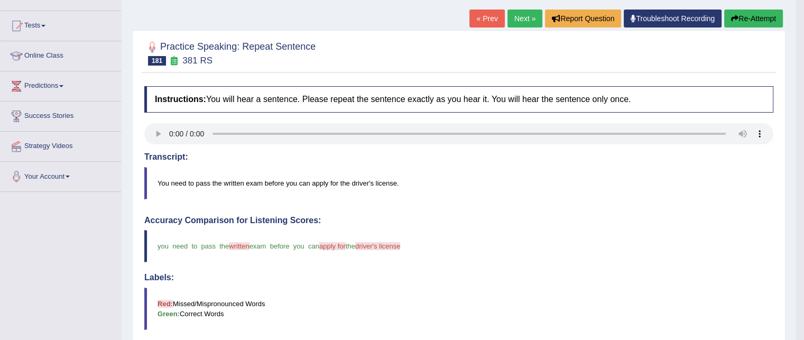
scroll to position [98, 0]
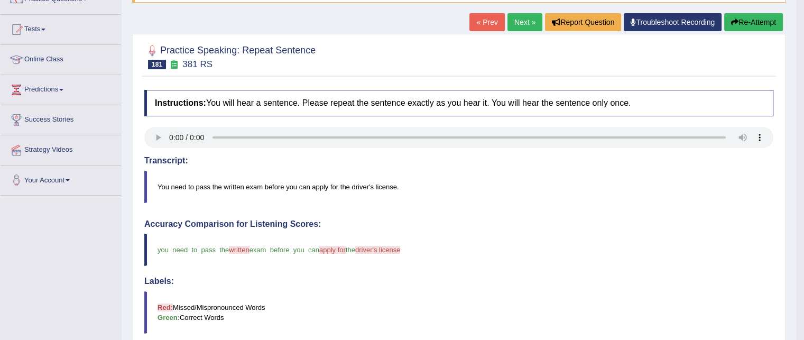
click at [520, 23] on link "Next »" at bounding box center [524, 22] width 35 height 18
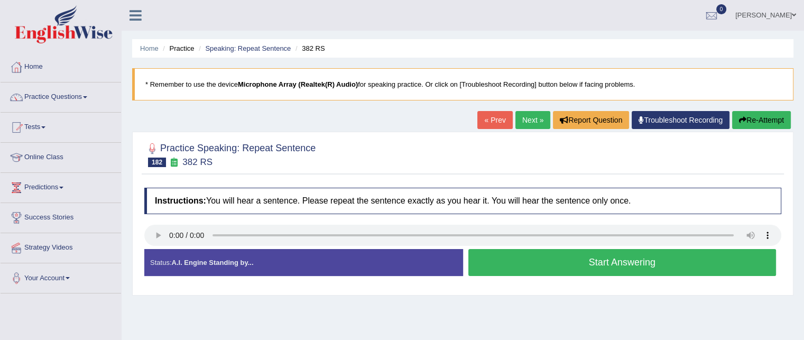
click at [602, 255] on button "Start Answering" at bounding box center [622, 262] width 308 height 27
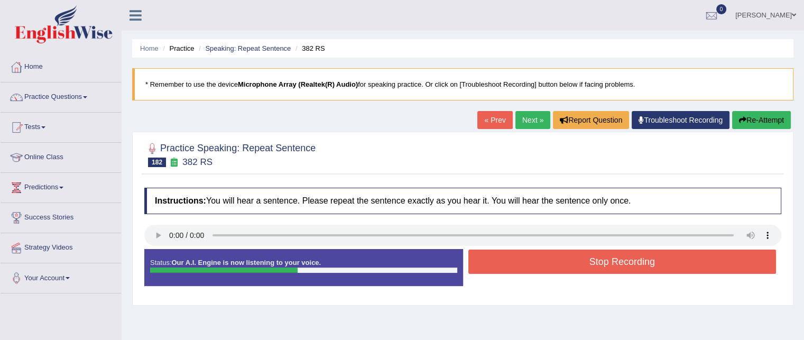
click at [602, 255] on button "Stop Recording" at bounding box center [622, 261] width 308 height 24
